Goal: Task Accomplishment & Management: Manage account settings

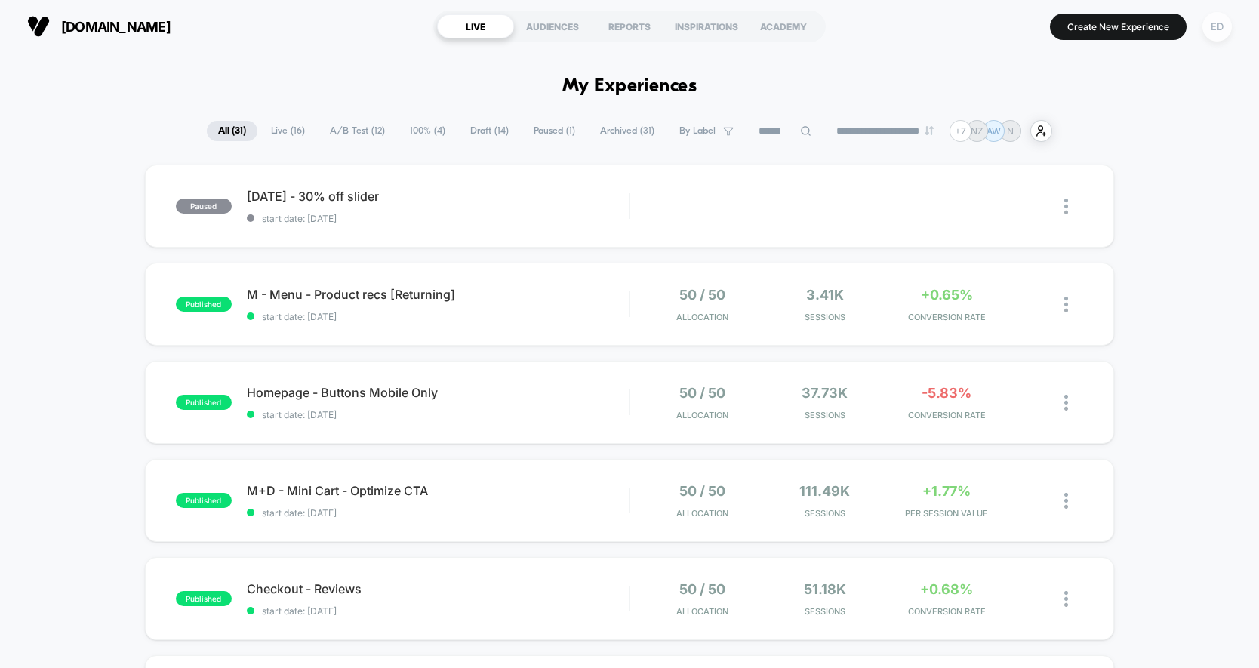
click at [1217, 27] on div "ED" at bounding box center [1216, 26] width 29 height 29
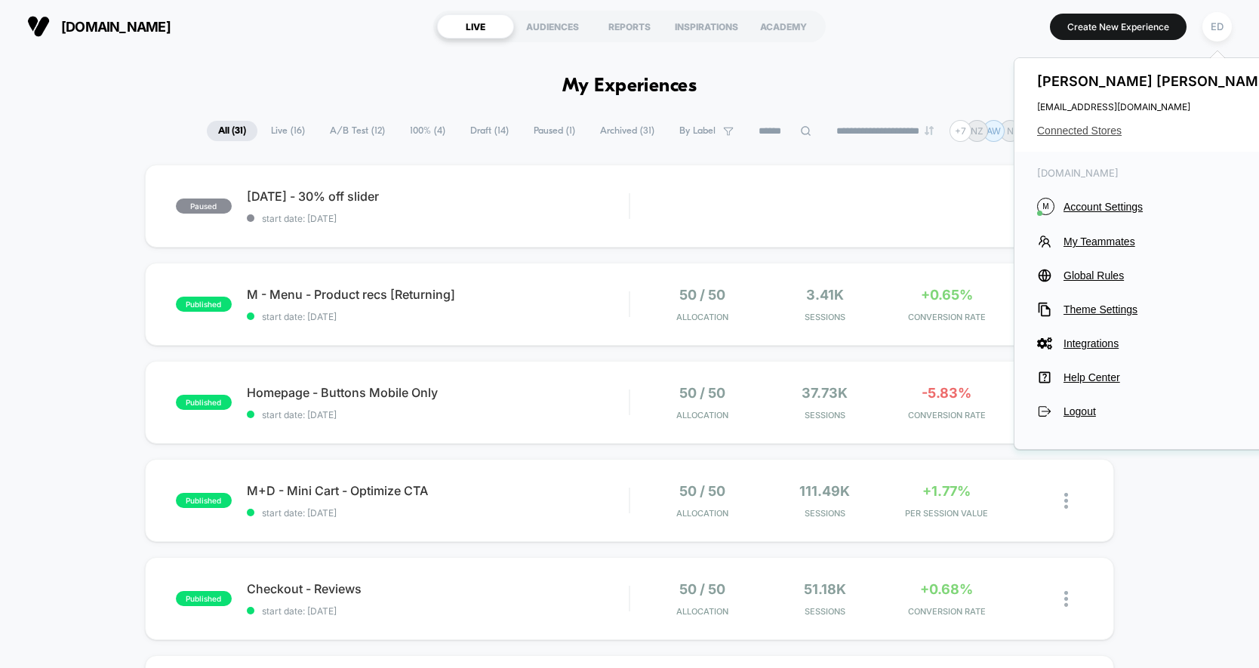
click at [1115, 132] on span "Connected Stores" at bounding box center [1156, 130] width 238 height 12
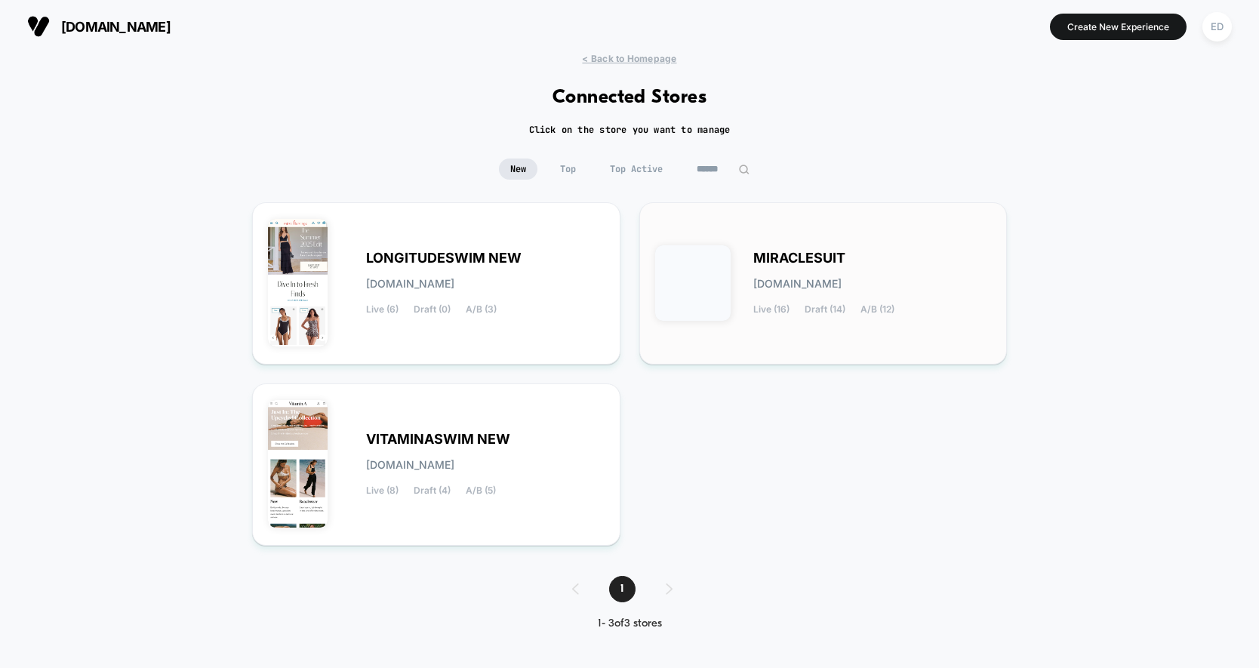
click at [877, 259] on div "MIRACLESUIT [DOMAIN_NAME] Live (16) Draft (14) A/B (12)" at bounding box center [872, 284] width 238 height 62
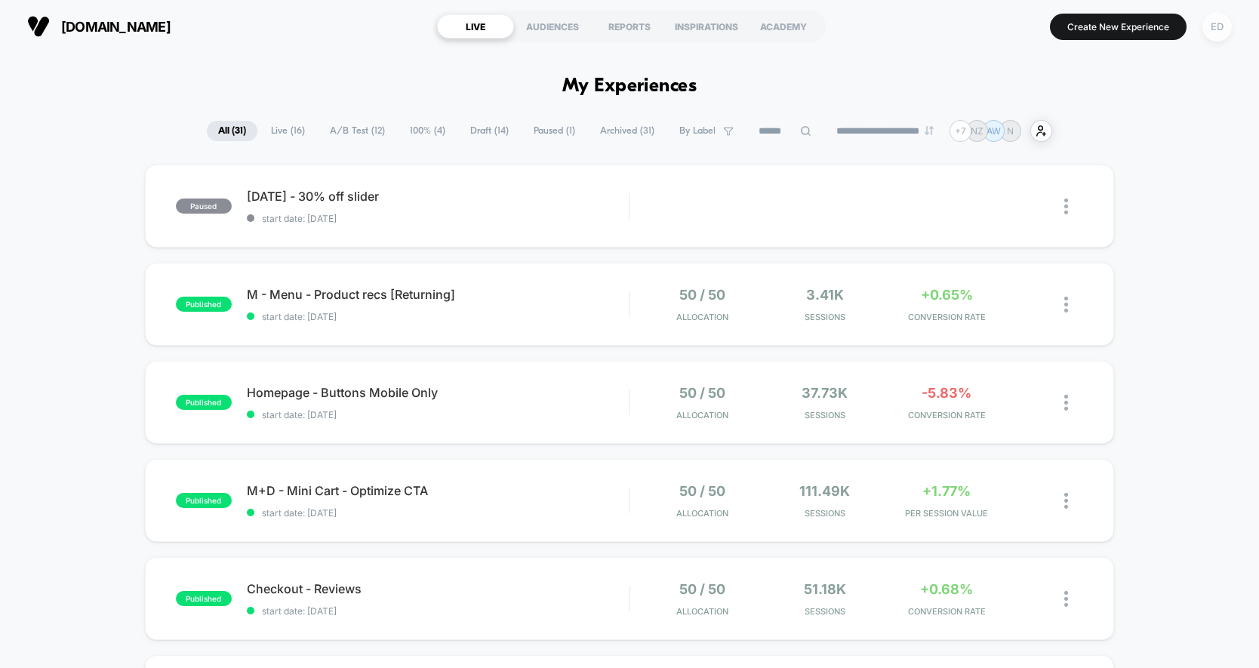
click at [1208, 32] on div "ED" at bounding box center [1216, 26] width 29 height 29
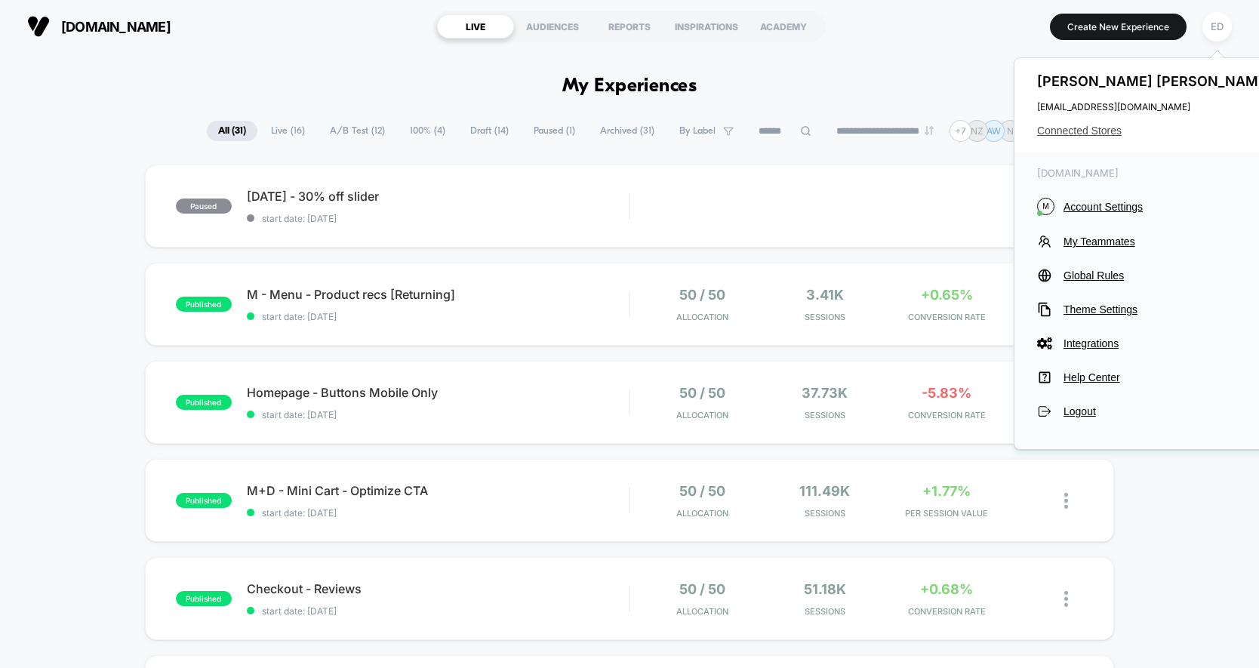
click at [1073, 131] on span "Connected Stores" at bounding box center [1156, 130] width 238 height 12
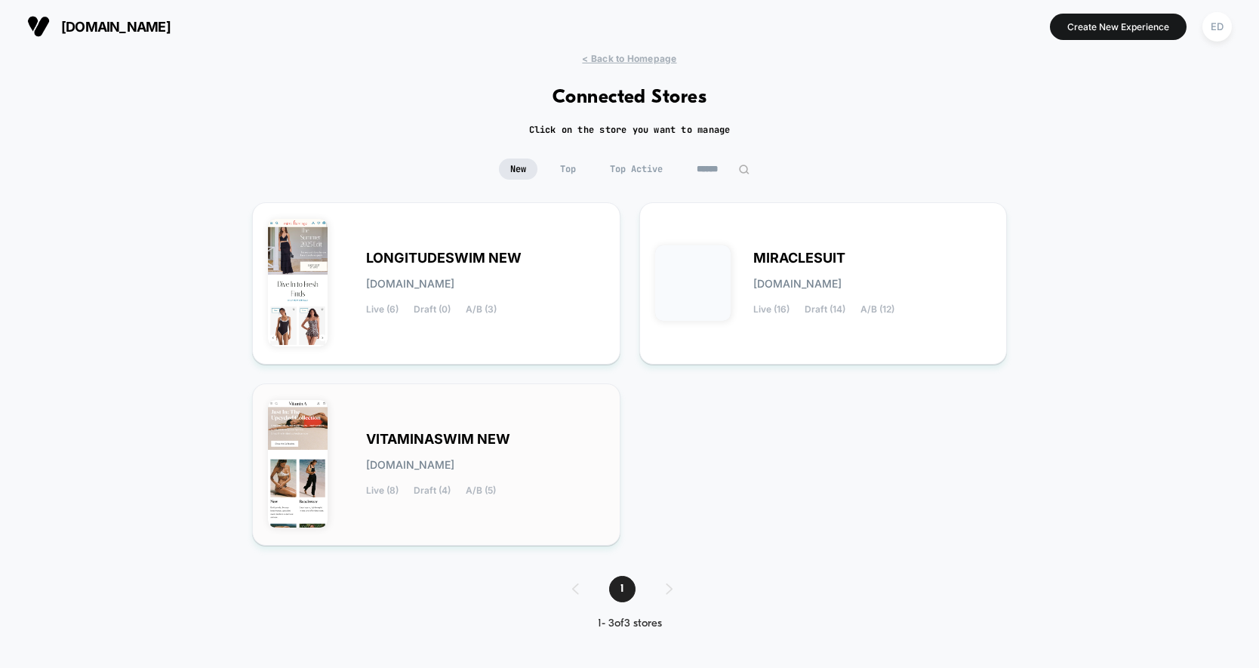
click at [496, 405] on div "VITAMINASWIM NEW [DOMAIN_NAME] Live (8) Draft (4) A/B (5)" at bounding box center [436, 464] width 337 height 131
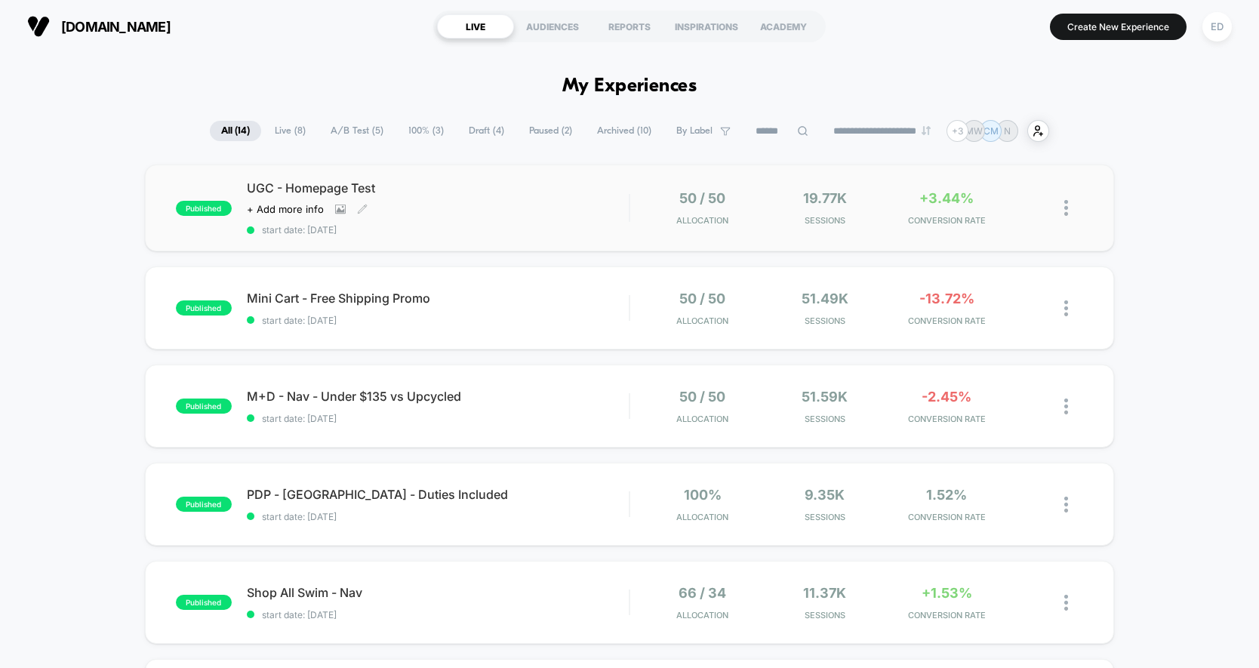
click at [490, 219] on div "UGC - Homepage Test Click to view images Click to edit experience details + Add…" at bounding box center [438, 207] width 382 height 55
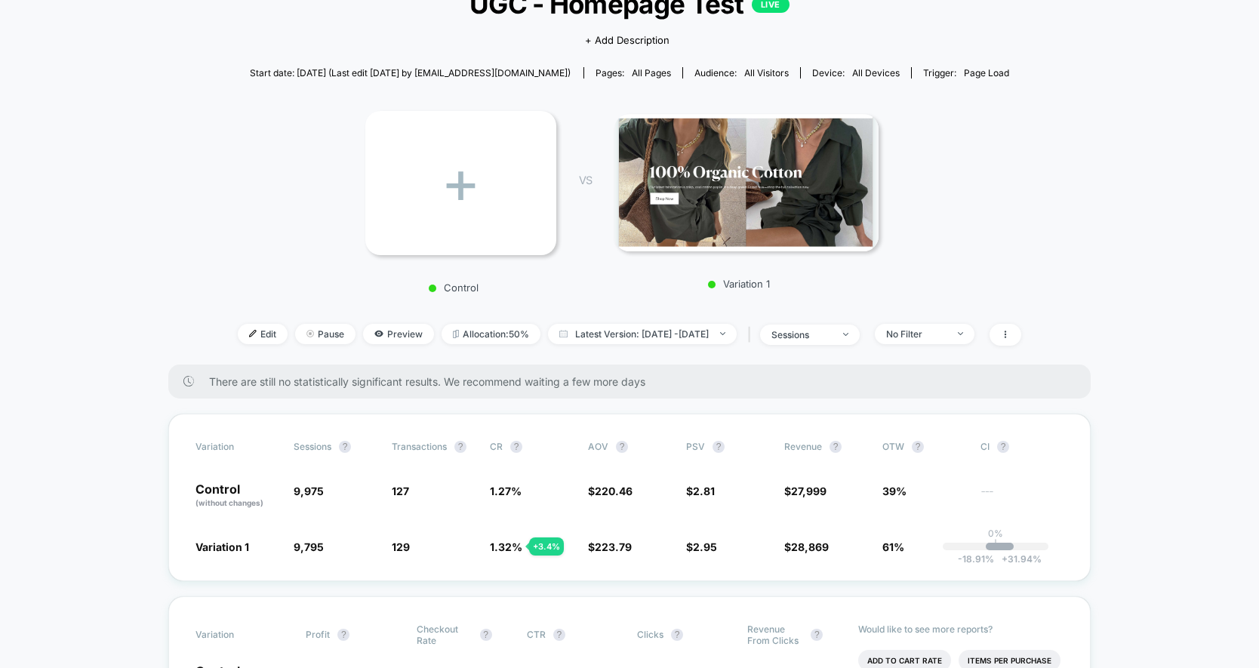
scroll to position [128, 0]
